Goal: Check status: Check status

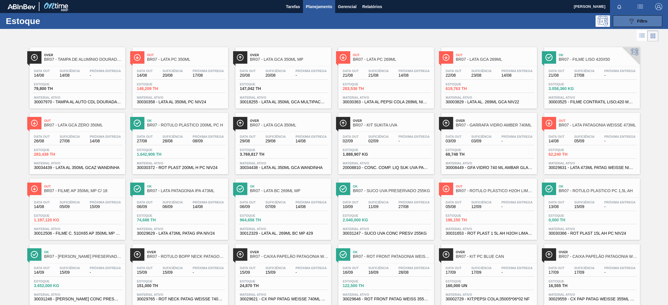
click at [623, 23] on button "089F7B8B-B2A5-4AFE-B5C0-19BA573D28AC Filtro" at bounding box center [637, 21] width 49 height 12
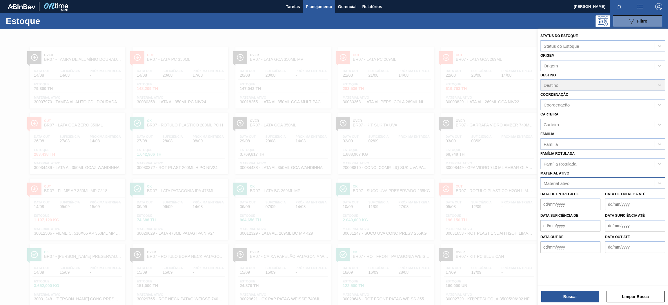
click at [583, 181] on div "Material ativo" at bounding box center [596, 183] width 113 height 8
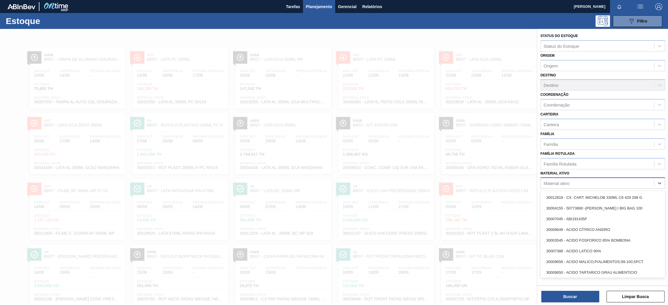
paste ativo "30010169"
type ativo "30010169"
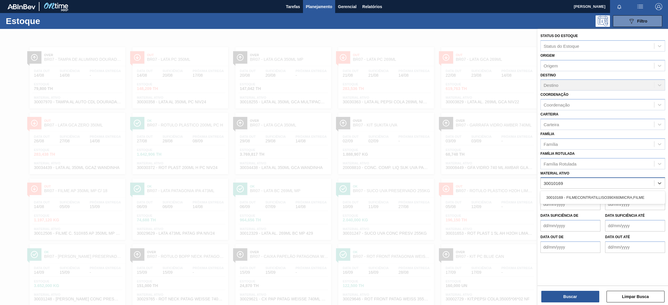
click at [593, 184] on div "30010169 30010169" at bounding box center [596, 183] width 113 height 8
click at [580, 174] on div "Material ativo Material ativo" at bounding box center [602, 180] width 125 height 20
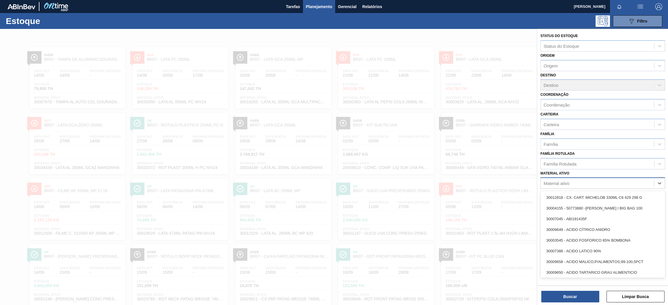
click at [583, 183] on div "Material ativo" at bounding box center [596, 183] width 113 height 8
paste ativo "30010169"
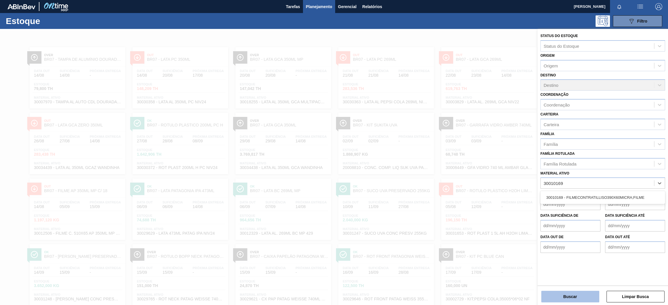
type ativo "30010169"
click at [564, 303] on button "Buscar" at bounding box center [570, 297] width 58 height 12
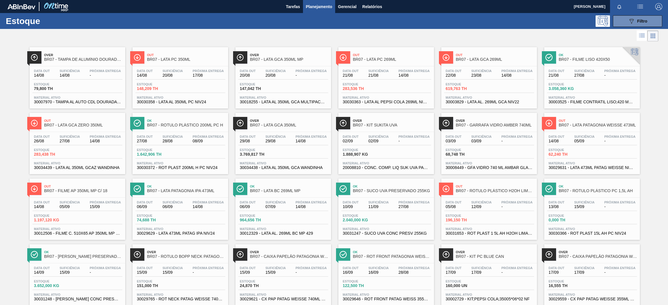
click at [662, 23] on div "089F7B8B-B2A5-4AFE-B5C0-19BA573D28AC Filtro" at bounding box center [637, 21] width 55 height 12
click at [657, 24] on button "089F7B8B-B2A5-4AFE-B5C0-19BA573D28AC Filtro" at bounding box center [637, 21] width 49 height 12
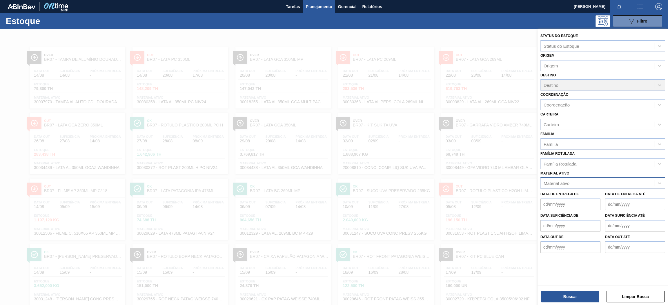
click at [576, 183] on div "Material ativo" at bounding box center [596, 183] width 113 height 8
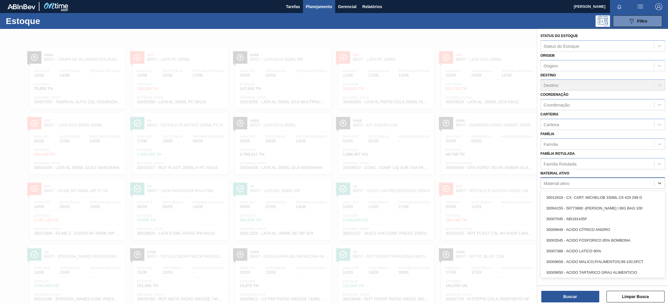
paste ativo "30010169"
type ativo "30010169"
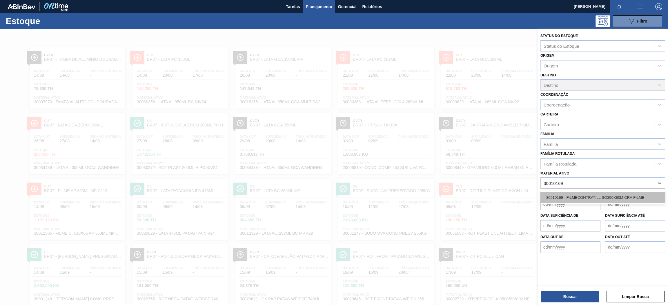
click at [578, 192] on div "30010169 - FILMECONTRATILLISO390X60MICRA;FILME" at bounding box center [602, 197] width 125 height 11
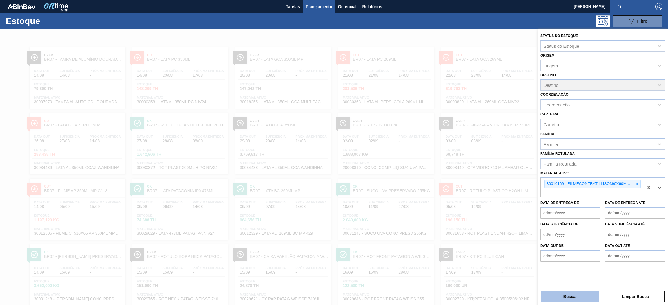
click at [580, 296] on button "Buscar" at bounding box center [570, 297] width 58 height 12
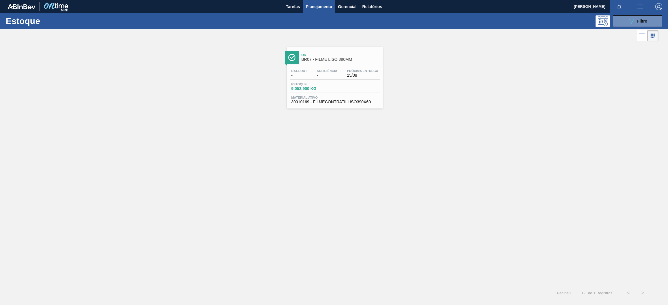
click at [342, 67] on div "Data out - Suficiência - Próxima Entrega 15/08 Estoque 9.052,900 KG Material at…" at bounding box center [335, 85] width 96 height 39
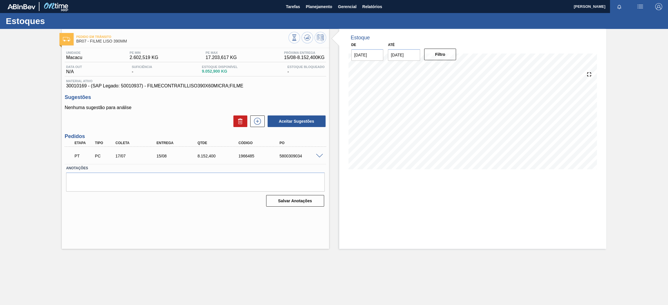
click at [624, 111] on div "Pedido em Trânsito BR07 - FILME LISO 390MM Unidade Macacu PE MIN 2.602,519 KG P…" at bounding box center [334, 139] width 668 height 220
